Goal: Find specific page/section: Find specific page/section

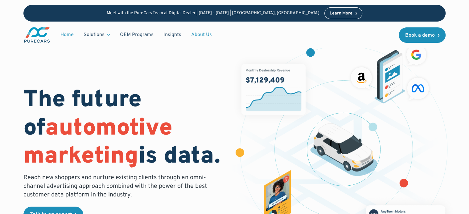
click at [198, 36] on link "About Us" at bounding box center [201, 35] width 31 height 12
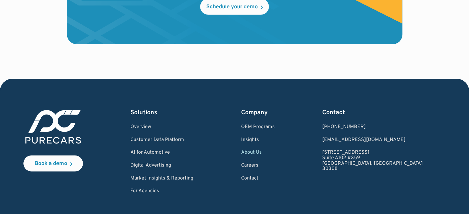
scroll to position [1840, 0]
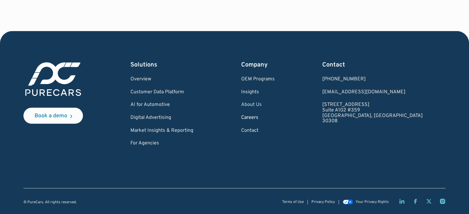
click at [272, 117] on link "Careers" at bounding box center [258, 118] width 34 height 6
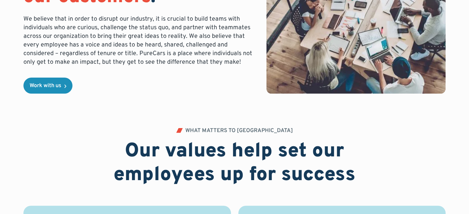
scroll to position [161, 0]
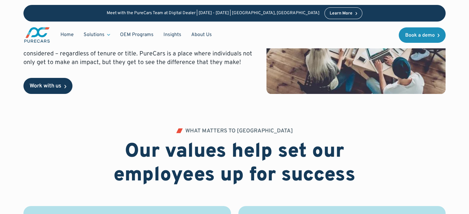
click at [56, 85] on div "Work with us" at bounding box center [46, 87] width 32 height 6
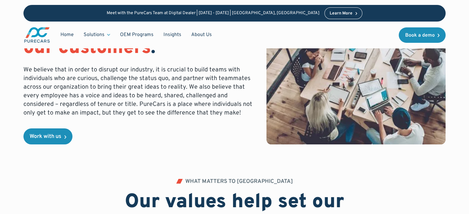
scroll to position [0, 0]
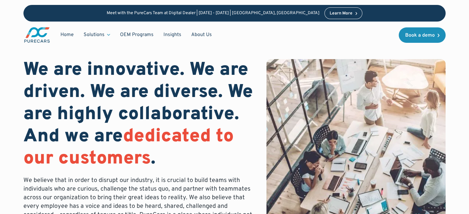
click at [63, 46] on div "Home Solutions Solutions for Dealers Overview PureCars offers everything dealer…" at bounding box center [234, 35] width 422 height 27
